Goal: Task Accomplishment & Management: Complete application form

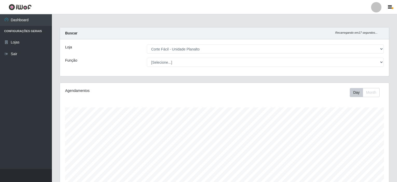
select select "202"
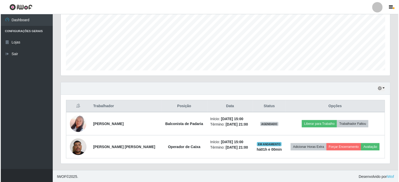
scroll to position [108, 329]
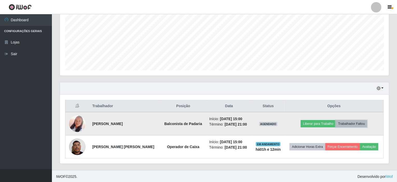
click at [353, 123] on button "Trabalhador Faltou" at bounding box center [351, 123] width 31 height 7
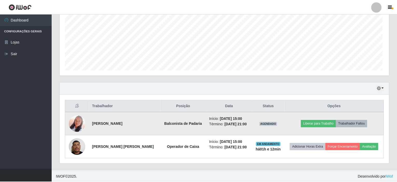
scroll to position [108, 327]
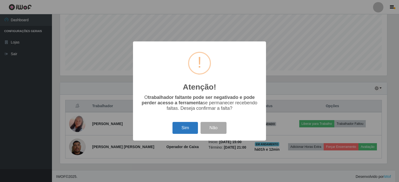
click at [185, 127] on button "Sim" at bounding box center [184, 128] width 25 height 12
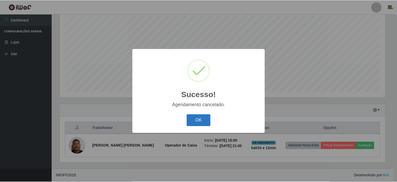
scroll to position [92, 0]
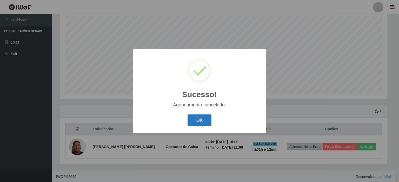
click at [200, 118] on button "OK" at bounding box center [199, 121] width 24 height 12
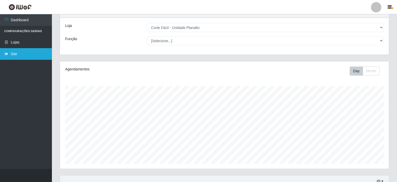
scroll to position [14, 0]
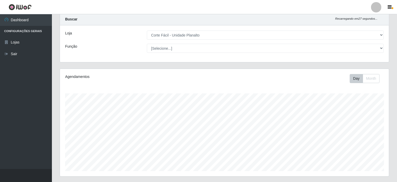
click at [16, 32] on li "Configurações Gerais" at bounding box center [26, 31] width 52 height 11
click at [389, 6] on icon "button" at bounding box center [390, 7] width 4 height 5
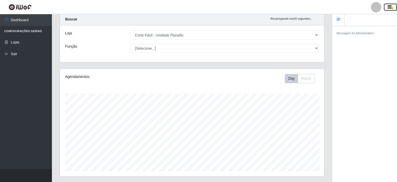
scroll to position [259465, 259308]
click at [8, 51] on link "Sair" at bounding box center [26, 54] width 52 height 12
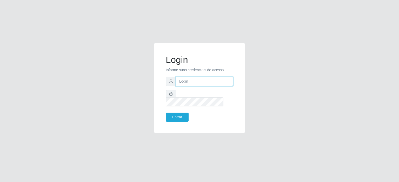
click at [184, 86] on input "text" at bounding box center [204, 81] width 57 height 9
type input "[EMAIL_ADDRESS][DOMAIN_NAME]"
click at [166, 113] on button "Entrar" at bounding box center [177, 117] width 23 height 9
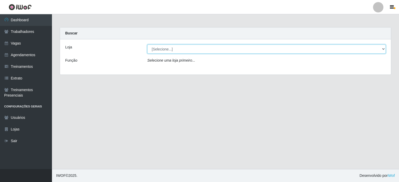
click at [160, 49] on select "[Selecione...] Corte Fácil - Unidade Planalto" at bounding box center [266, 49] width 238 height 9
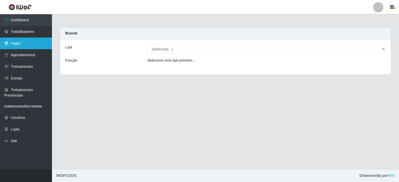
click at [14, 42] on link "Vagas" at bounding box center [26, 44] width 52 height 12
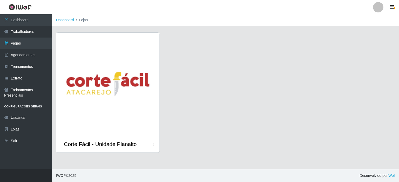
click at [104, 79] on img at bounding box center [107, 84] width 103 height 103
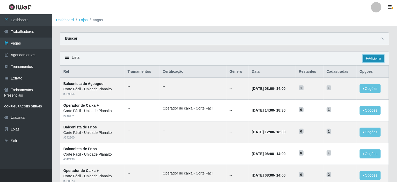
click at [368, 57] on link "Adicionar" at bounding box center [373, 58] width 21 height 7
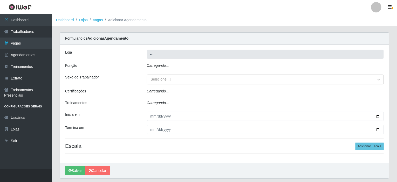
type input "Corte Fácil - Unidade Planalto"
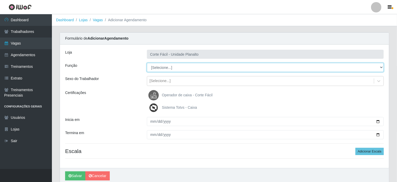
click at [156, 68] on select "[Selecione...] ASG ASG + ASG ++ Auxiliar de Estacionamento Auxiliar de Estacion…" at bounding box center [265, 67] width 237 height 9
select select "124"
click at [147, 63] on select "[Selecione...] ASG ASG + ASG ++ Auxiliar de Estacionamento Auxiliar de Estacion…" at bounding box center [265, 67] width 237 height 9
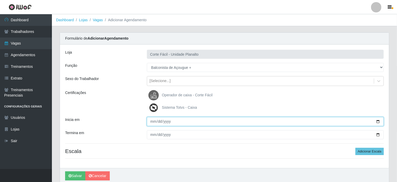
click at [378, 120] on input "Inicia em" at bounding box center [265, 121] width 237 height 9
type input "[DATE]"
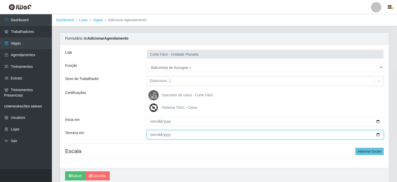
click at [379, 135] on input "Termina em" at bounding box center [265, 135] width 237 height 9
type input "[DATE]"
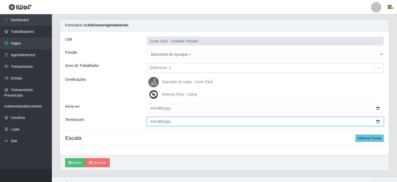
scroll to position [21, 0]
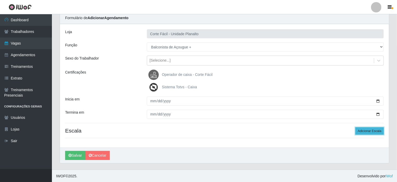
click at [370, 131] on button "Adicionar Escala" at bounding box center [370, 131] width 28 height 7
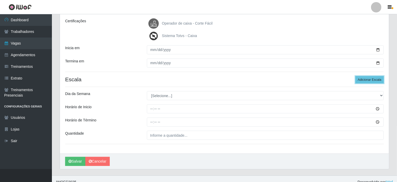
scroll to position [78, 0]
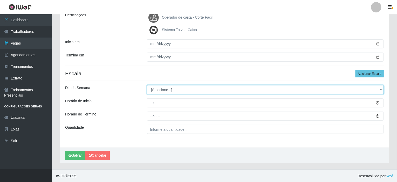
click at [155, 91] on select "[Selecione...] Segunda Terça Quarta Quinta Sexta Sábado Domingo" at bounding box center [265, 89] width 237 height 9
select select "6"
click at [147, 85] on select "[Selecione...] Segunda Terça Quarta Quinta Sexta Sábado Domingo" at bounding box center [265, 89] width 237 height 9
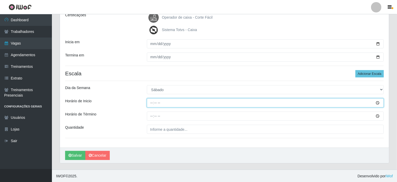
click at [153, 103] on input "Horário de Inicio" at bounding box center [265, 103] width 237 height 9
type input "15:00"
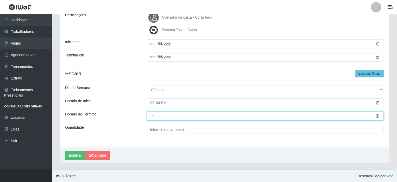
click at [152, 118] on input "Horário de Término" at bounding box center [265, 116] width 237 height 9
type input "21:00"
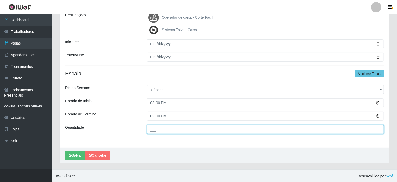
click at [156, 130] on input "___" at bounding box center [265, 129] width 237 height 9
type input "01_"
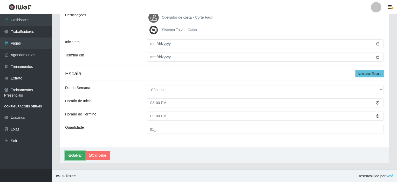
click at [73, 157] on button "Salvar" at bounding box center [75, 155] width 20 height 9
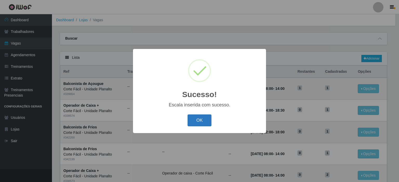
click at [196, 123] on button "OK" at bounding box center [199, 121] width 24 height 12
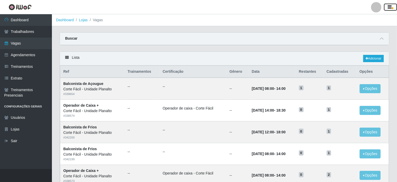
click at [390, 7] on icon "button" at bounding box center [390, 7] width 4 height 5
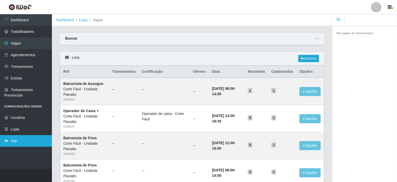
click at [12, 137] on link "Sair" at bounding box center [26, 141] width 52 height 12
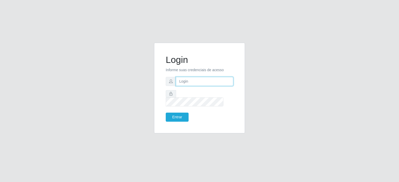
click at [185, 85] on input "text" at bounding box center [204, 81] width 57 height 9
type input "[EMAIL_ADDRESS][PERSON_NAME][DOMAIN_NAME]"
click at [166, 113] on button "Entrar" at bounding box center [177, 117] width 23 height 9
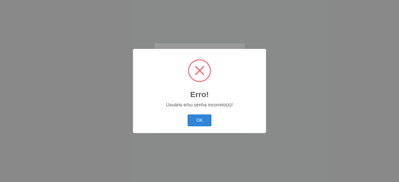
click at [187, 115] on button "OK" at bounding box center [199, 121] width 24 height 12
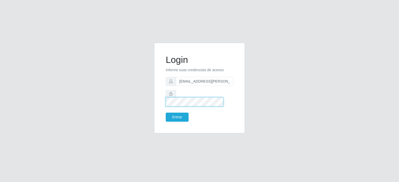
click at [166, 113] on button "Entrar" at bounding box center [177, 117] width 23 height 9
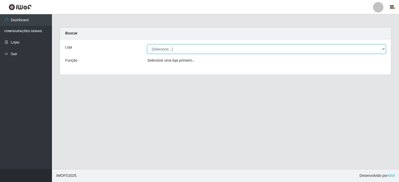
click at [185, 50] on select "[Selecione...] Corte Fácil - Unidade Planalto" at bounding box center [266, 49] width 238 height 9
select select "202"
click at [147, 45] on select "[Selecione...] Corte Fácil - Unidade Planalto" at bounding box center [266, 49] width 238 height 9
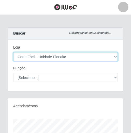
scroll to position [259469, 259458]
